Goal: Information Seeking & Learning: Learn about a topic

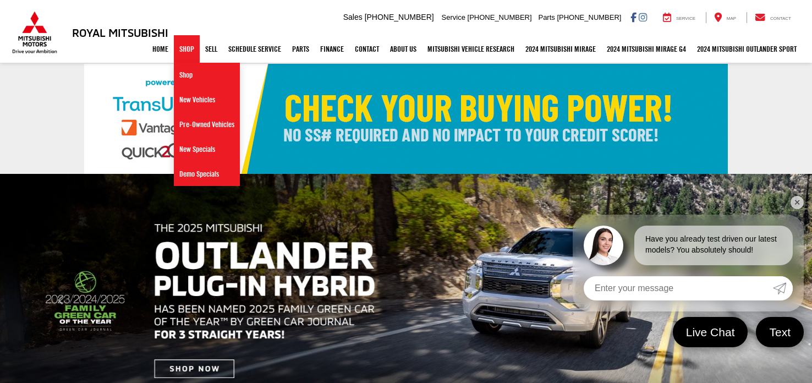
select select "Mitsubishi"
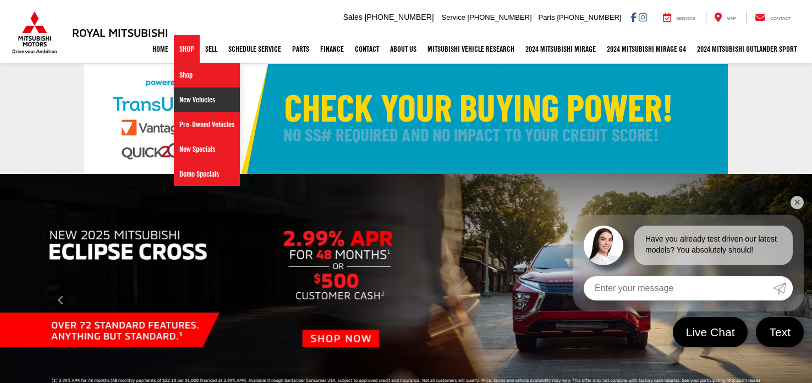
click at [179, 95] on link "New Vehicles" at bounding box center [207, 99] width 66 height 25
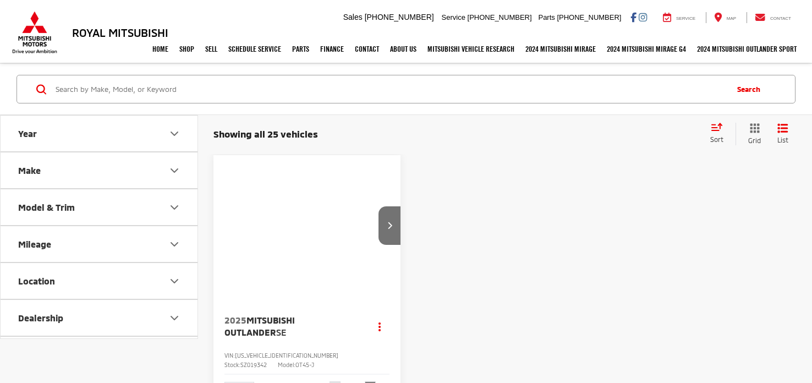
click at [108, 175] on button "Make" at bounding box center [100, 170] width 198 height 36
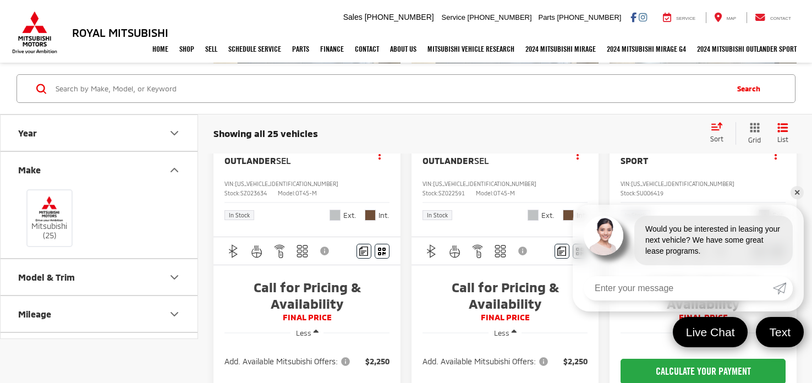
scroll to position [702, 0]
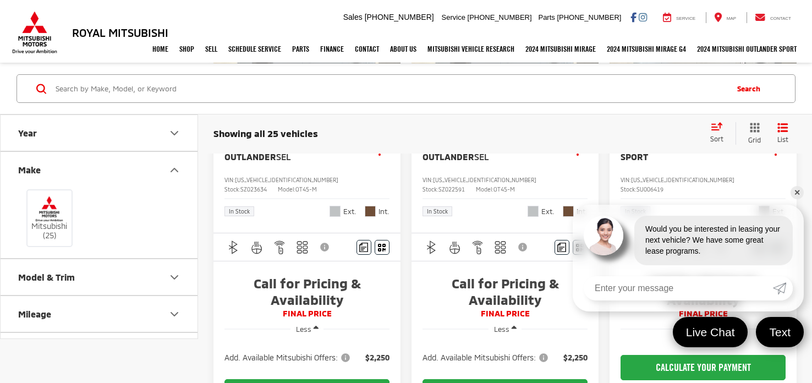
click at [795, 191] on link "✕" at bounding box center [797, 192] width 13 height 13
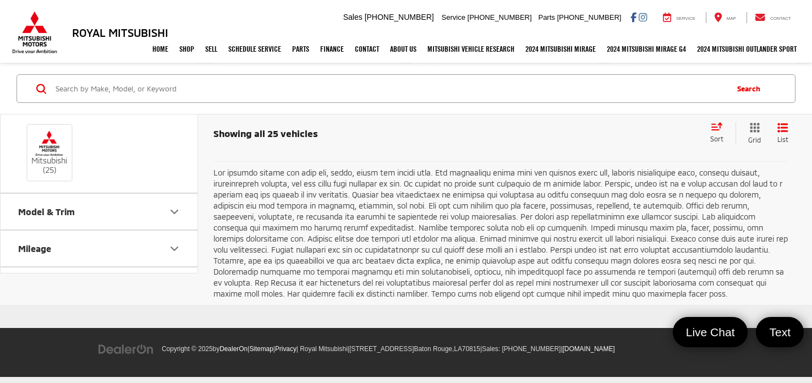
scroll to position [2161, 0]
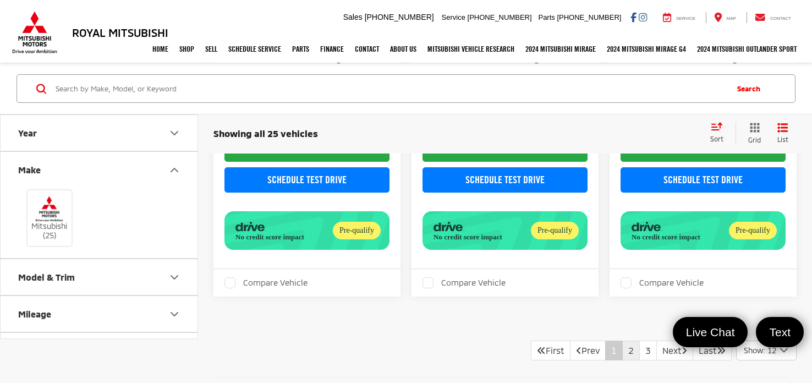
click at [622, 342] on link "2" at bounding box center [631, 351] width 18 height 20
